Goal: Information Seeking & Learning: Learn about a topic

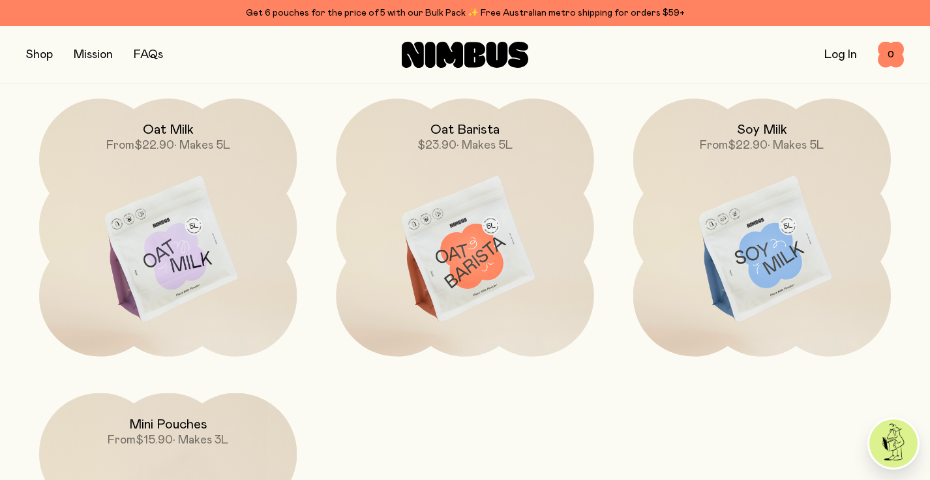
scroll to position [1090, 0]
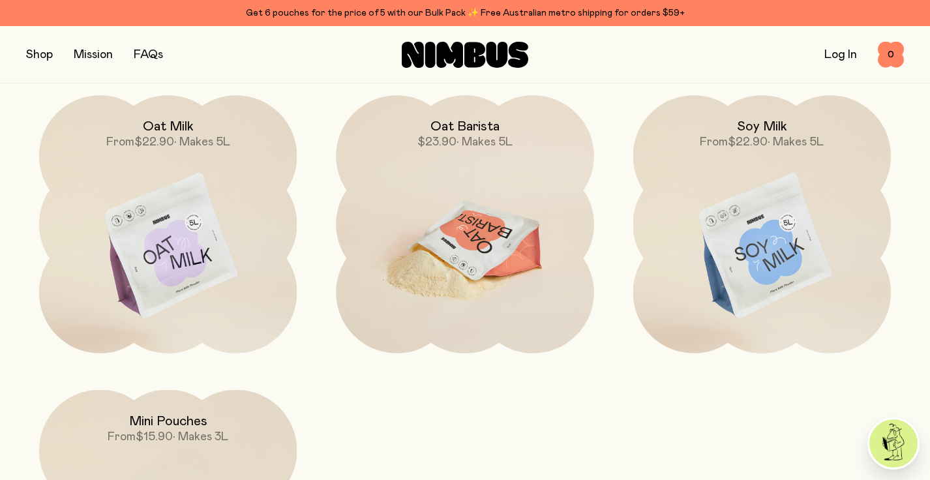
click at [469, 251] on img at bounding box center [465, 246] width 258 height 303
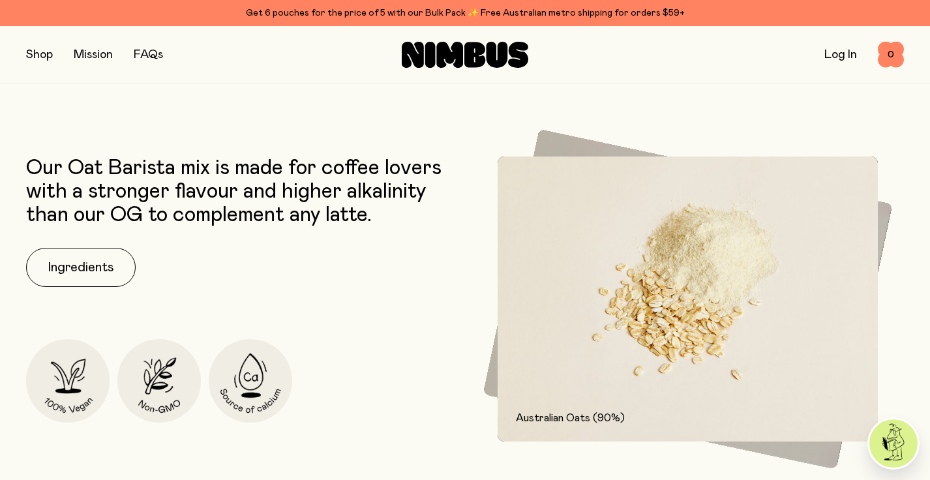
scroll to position [534, 0]
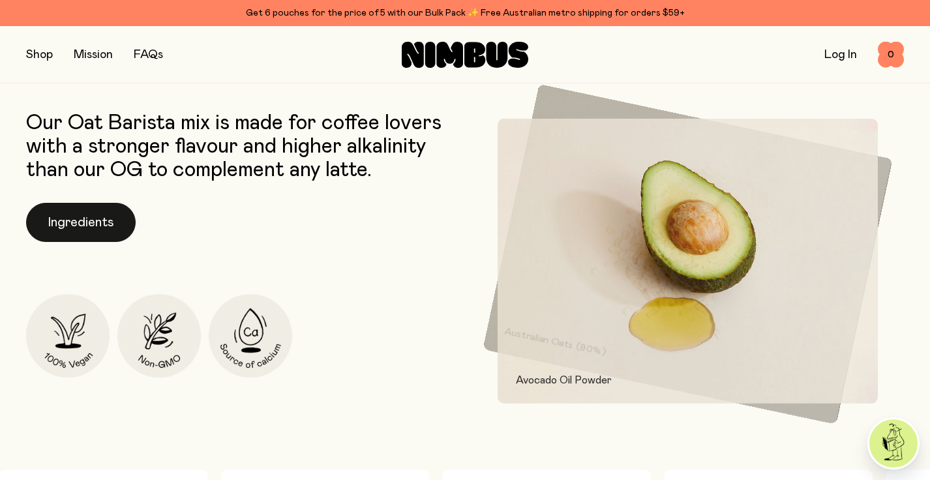
click at [104, 230] on button "Ingredients" at bounding box center [81, 222] width 110 height 39
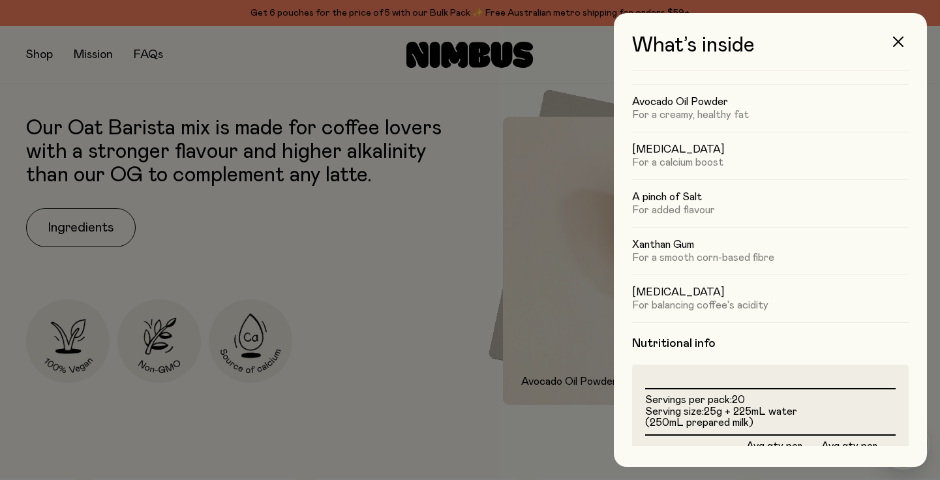
scroll to position [89, 0]
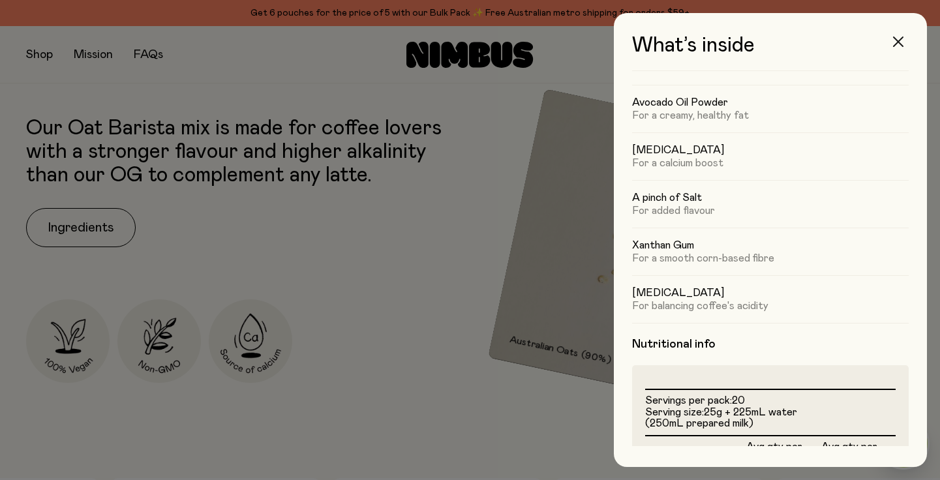
click at [900, 40] on icon "button" at bounding box center [898, 42] width 10 height 10
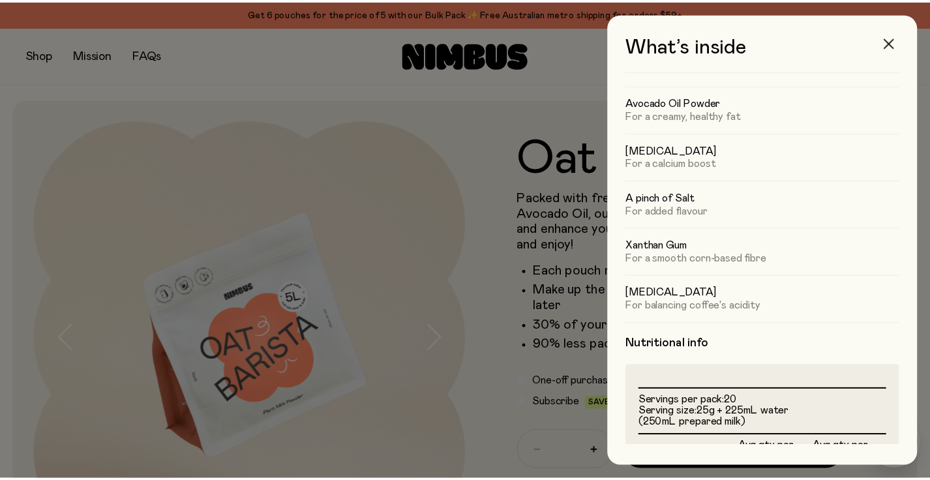
scroll to position [534, 0]
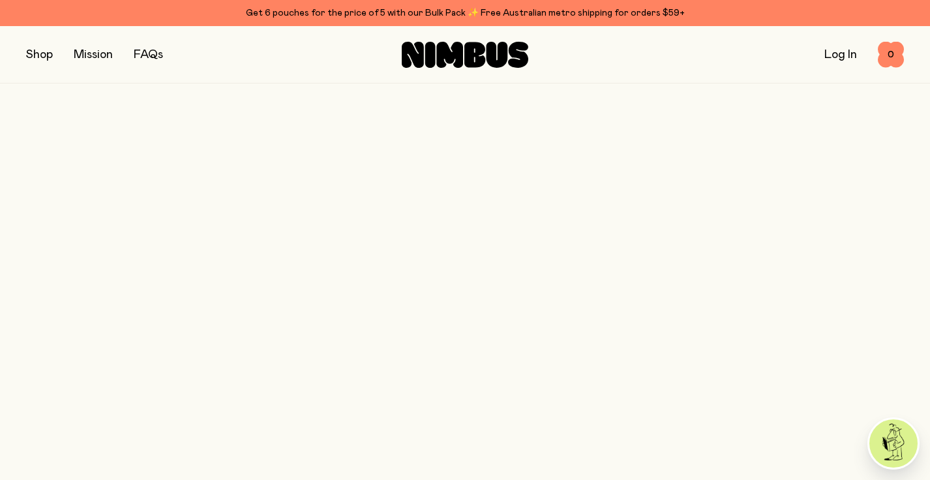
scroll to position [1090, 0]
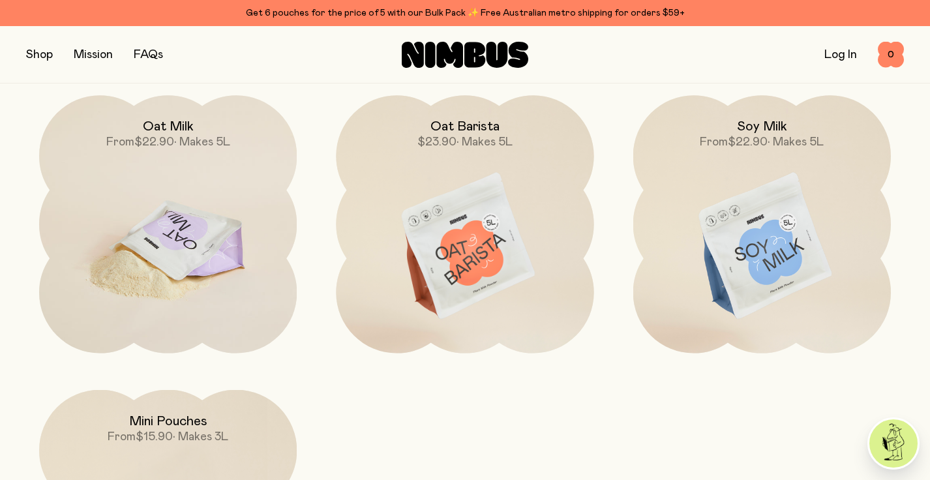
click at [185, 232] on img at bounding box center [168, 246] width 258 height 303
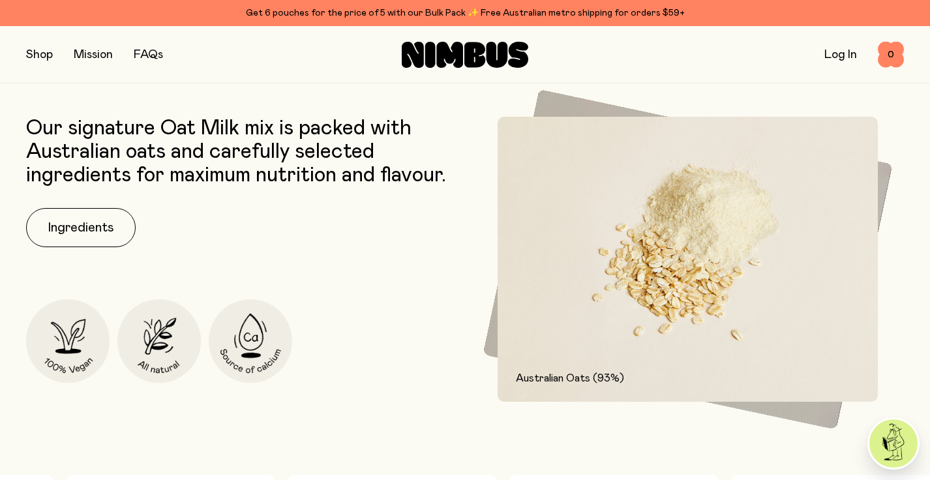
scroll to position [584, 0]
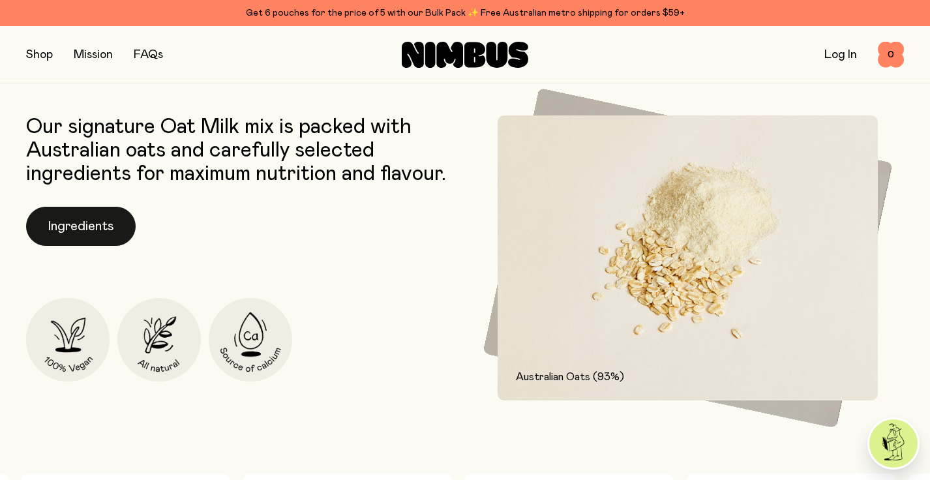
click at [96, 228] on button "Ingredients" at bounding box center [81, 226] width 110 height 39
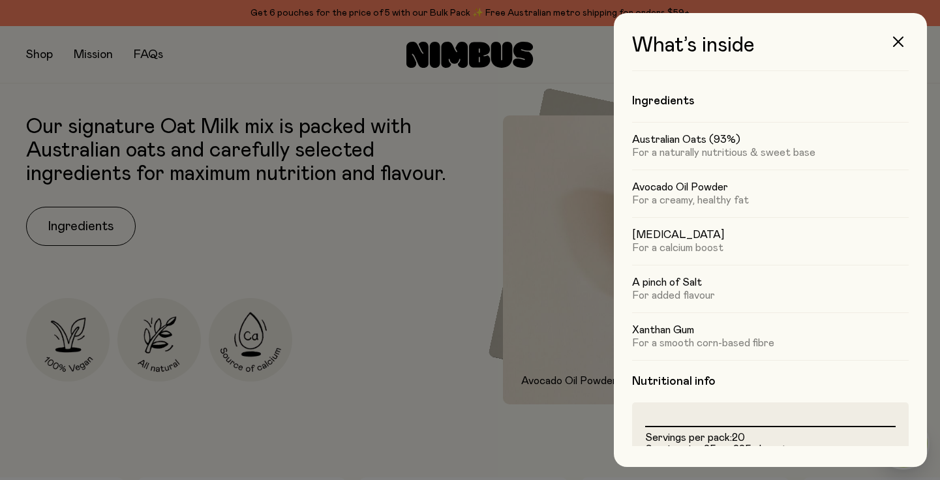
scroll to position [0, 0]
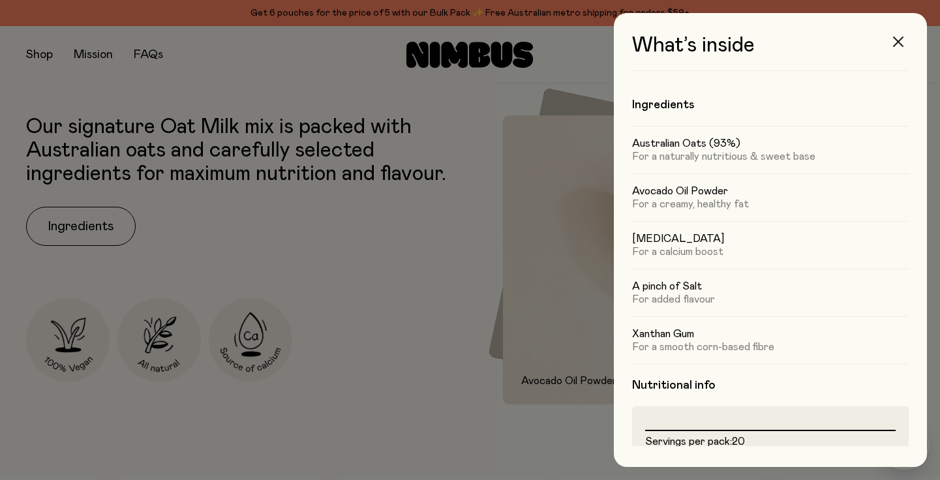
click at [902, 42] on icon "button" at bounding box center [898, 42] width 10 height 10
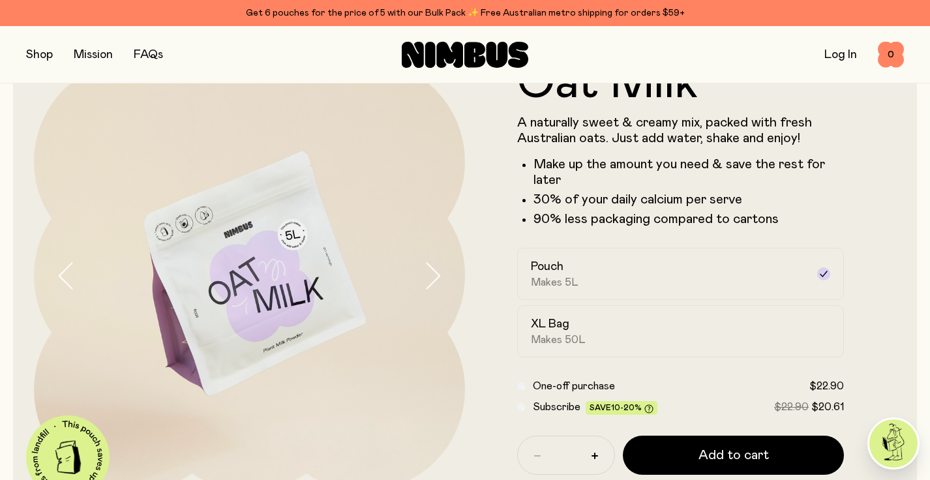
scroll to position [62, 0]
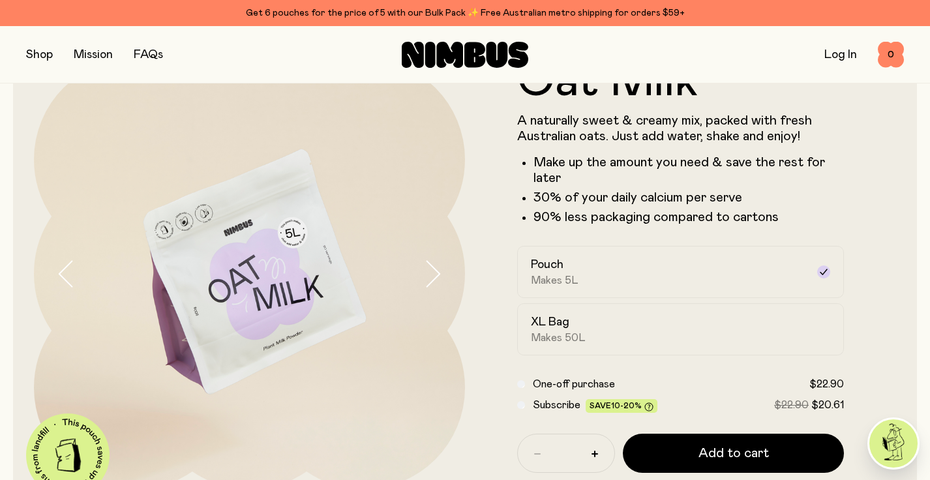
click at [439, 270] on icon "button" at bounding box center [432, 273] width 18 height 27
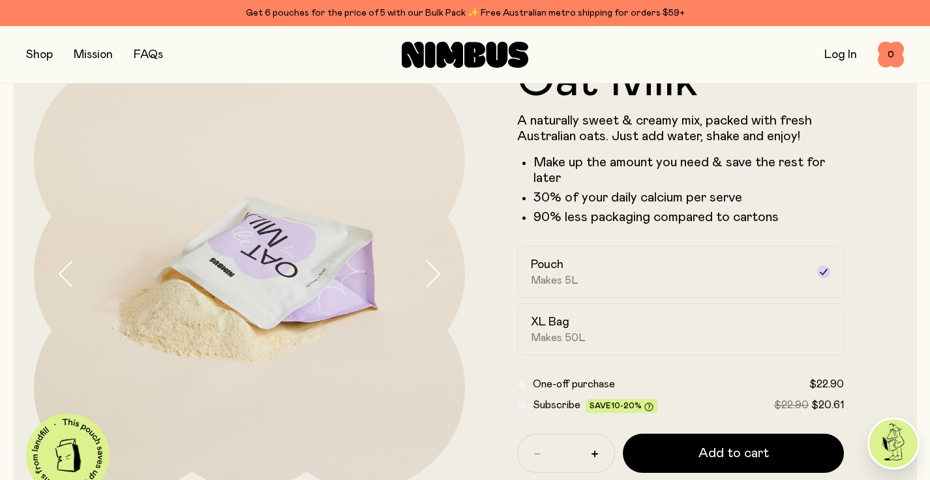
click at [413, 271] on img at bounding box center [249, 273] width 431 height 431
click at [428, 274] on icon "button" at bounding box center [432, 273] width 18 height 27
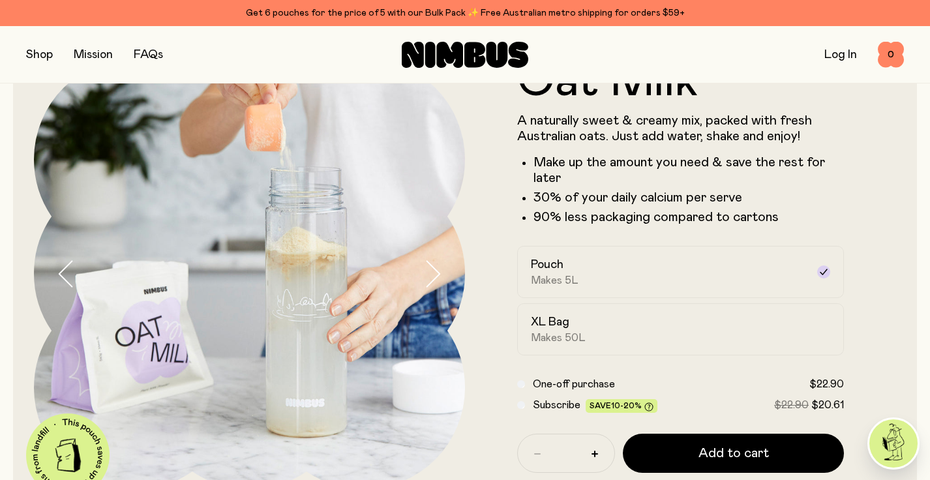
click at [451, 281] on button "button" at bounding box center [444, 273] width 42 height 431
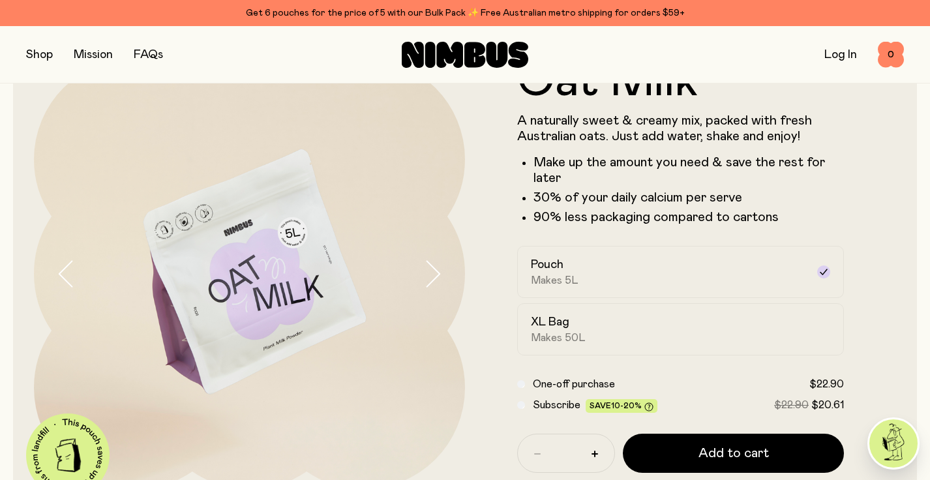
click at [433, 267] on icon "button" at bounding box center [433, 273] width 13 height 25
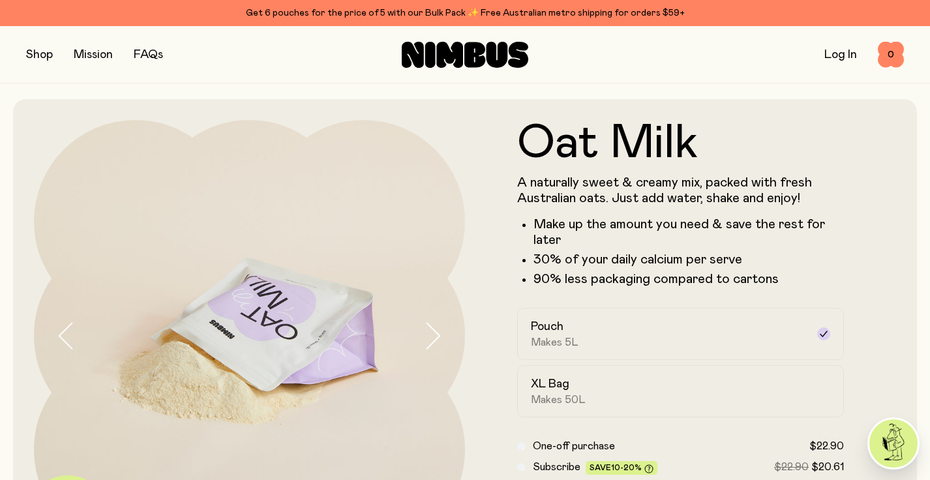
scroll to position [0, 0]
